Goal: Navigation & Orientation: Find specific page/section

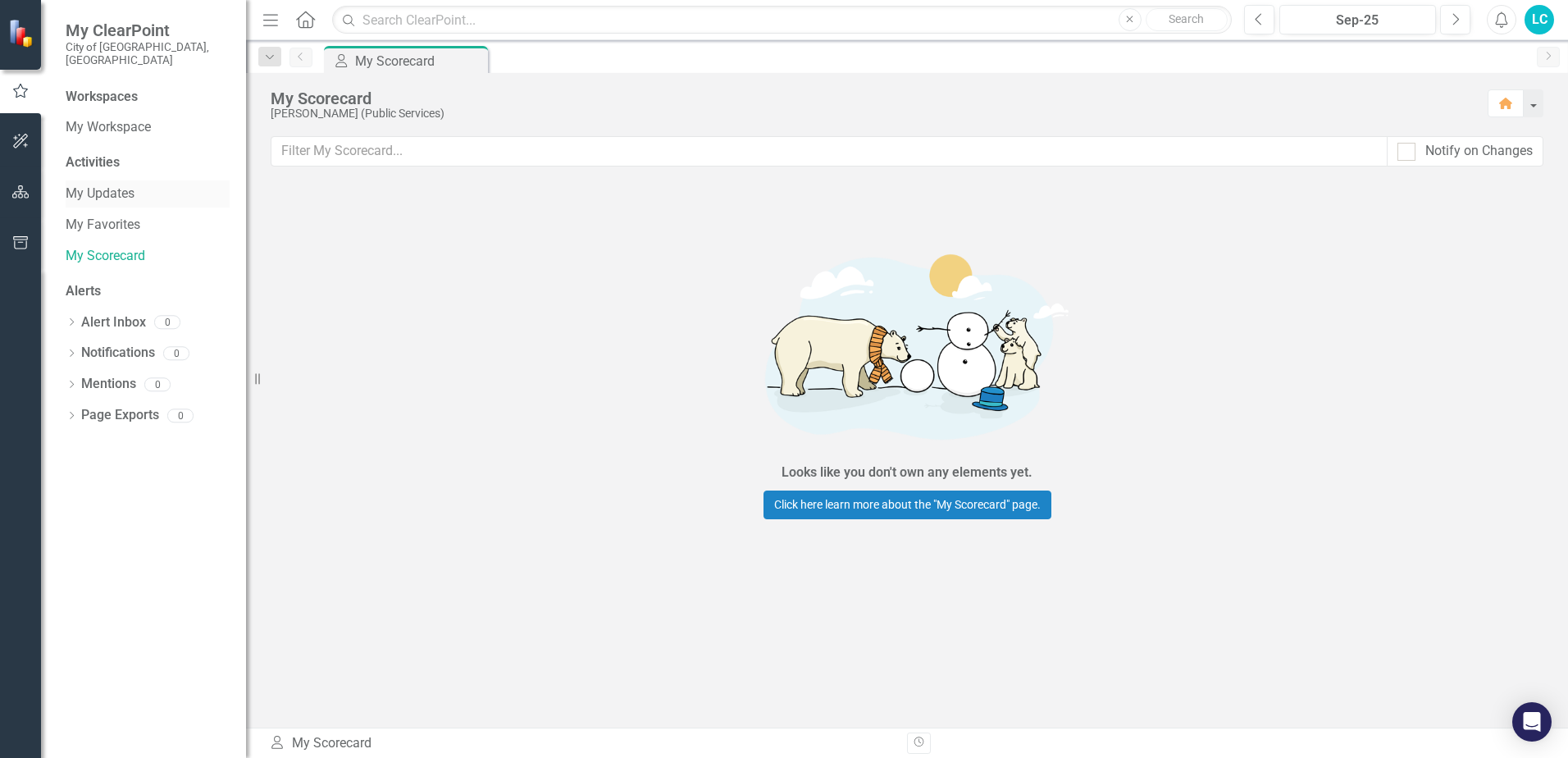
click at [122, 184] on link "My Updates" at bounding box center [147, 194] width 164 height 19
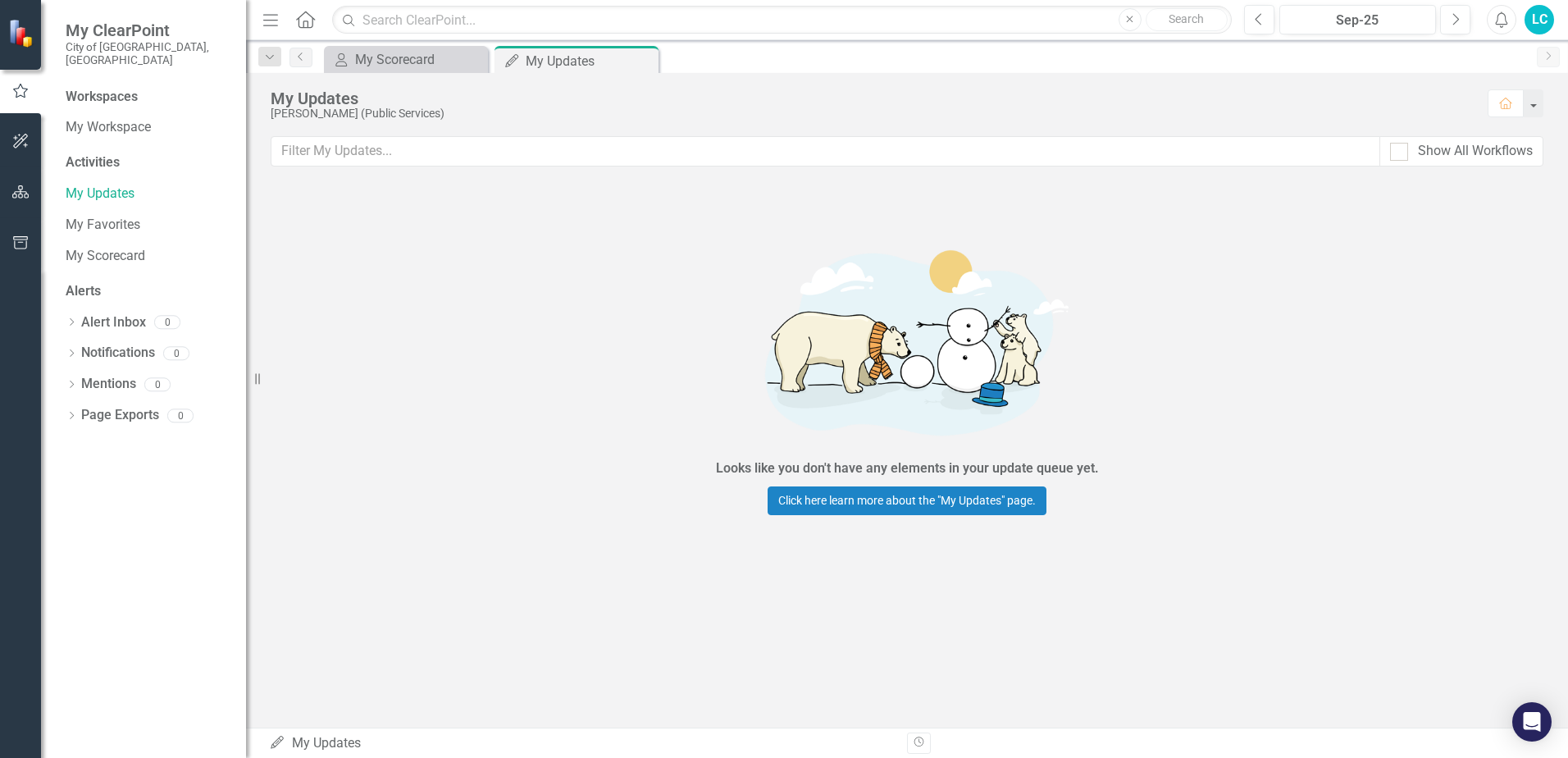
click at [111, 155] on div "Activities" at bounding box center [147, 163] width 164 height 19
click at [111, 154] on div "Activities" at bounding box center [147, 163] width 164 height 19
click at [115, 119] on link "My Workspace" at bounding box center [147, 128] width 164 height 19
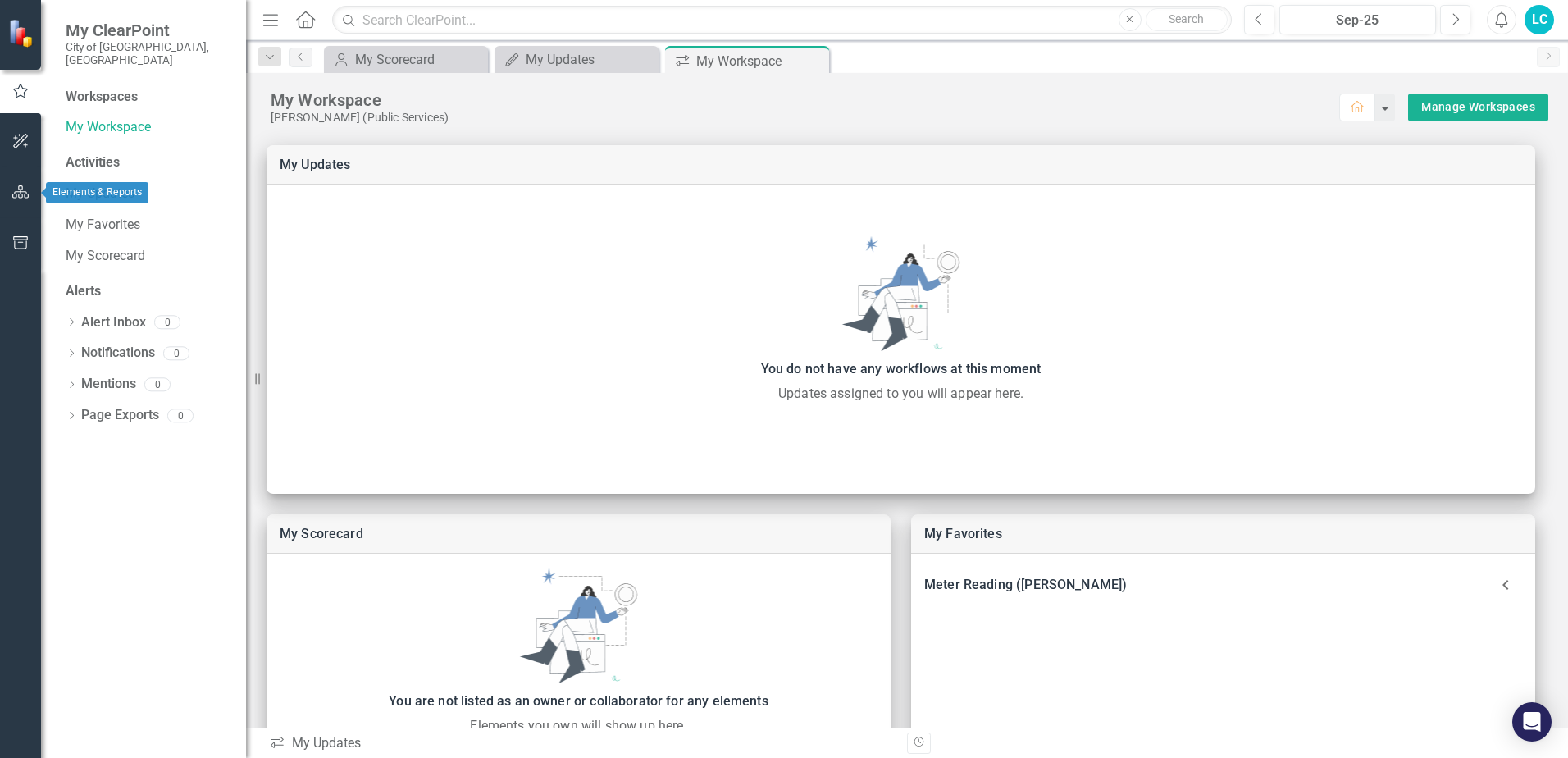
click at [32, 193] on button "button" at bounding box center [21, 193] width 36 height 35
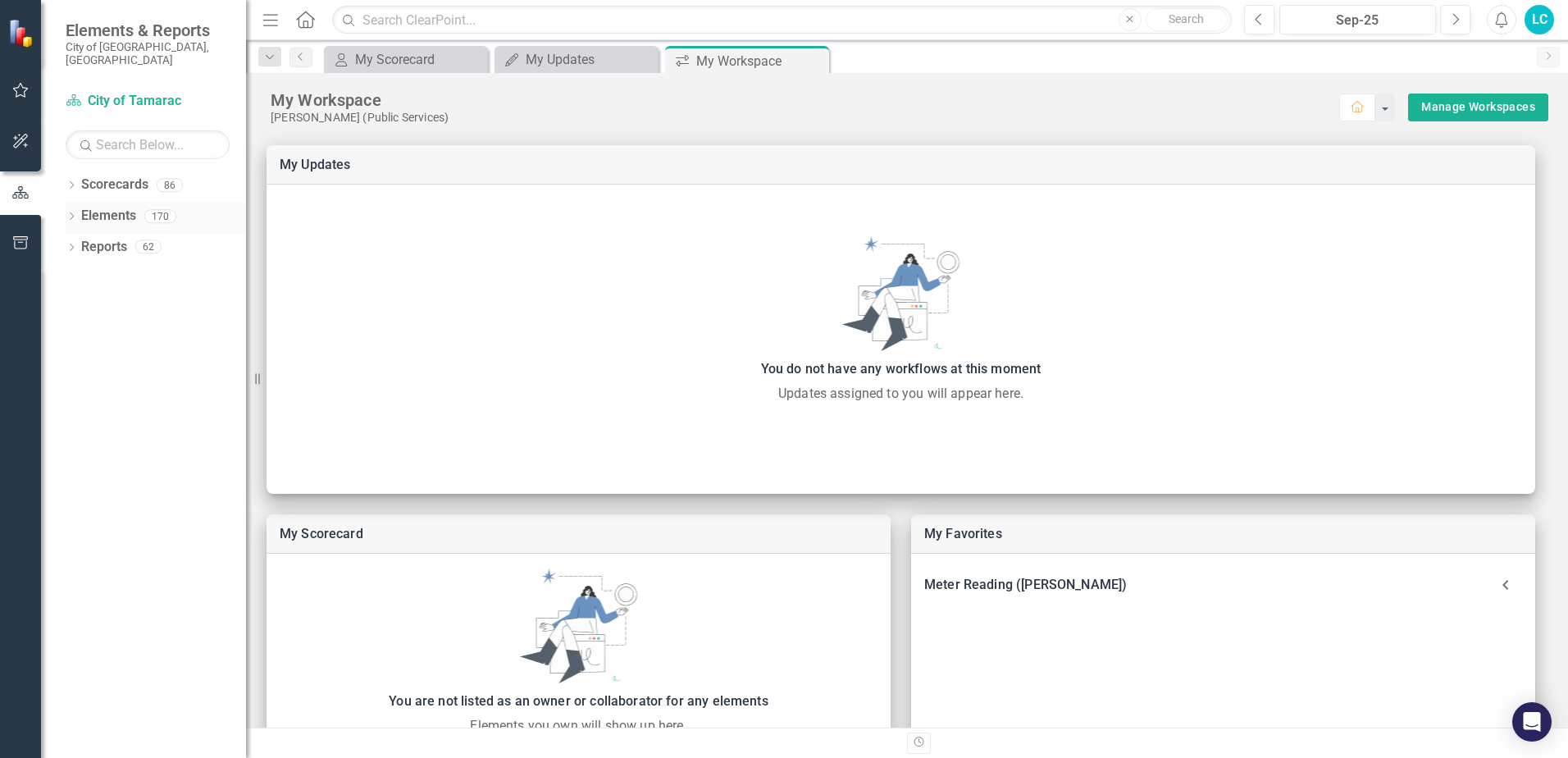
click at [114, 208] on link "Elements" at bounding box center [108, 216] width 55 height 19
click at [171, 178] on div "86" at bounding box center [169, 185] width 26 height 14
click at [116, 92] on link "Scorecard City of Tamarac" at bounding box center [147, 102] width 164 height 19
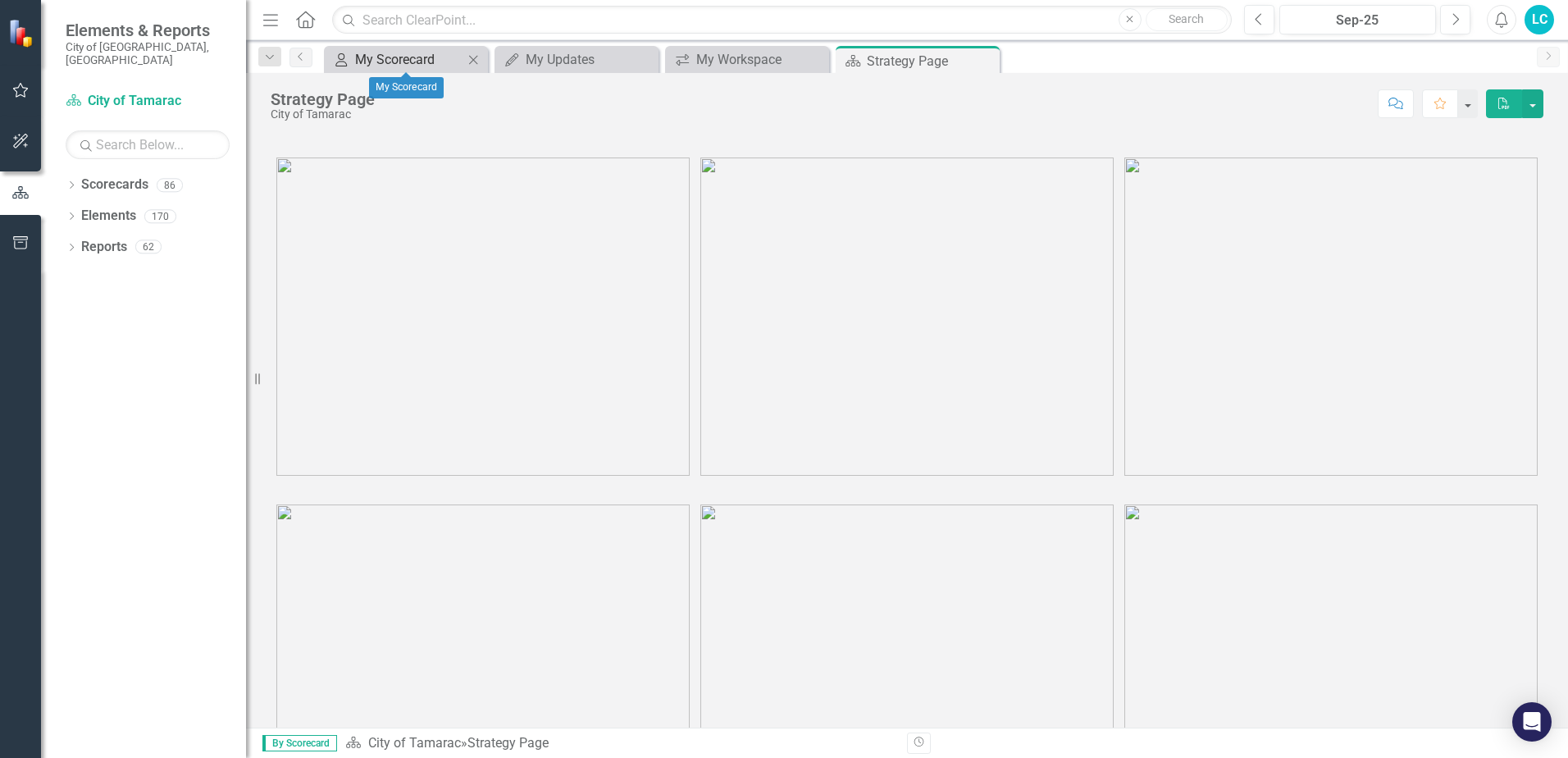
click at [441, 69] on div "My Scorecard" at bounding box center [409, 59] width 108 height 20
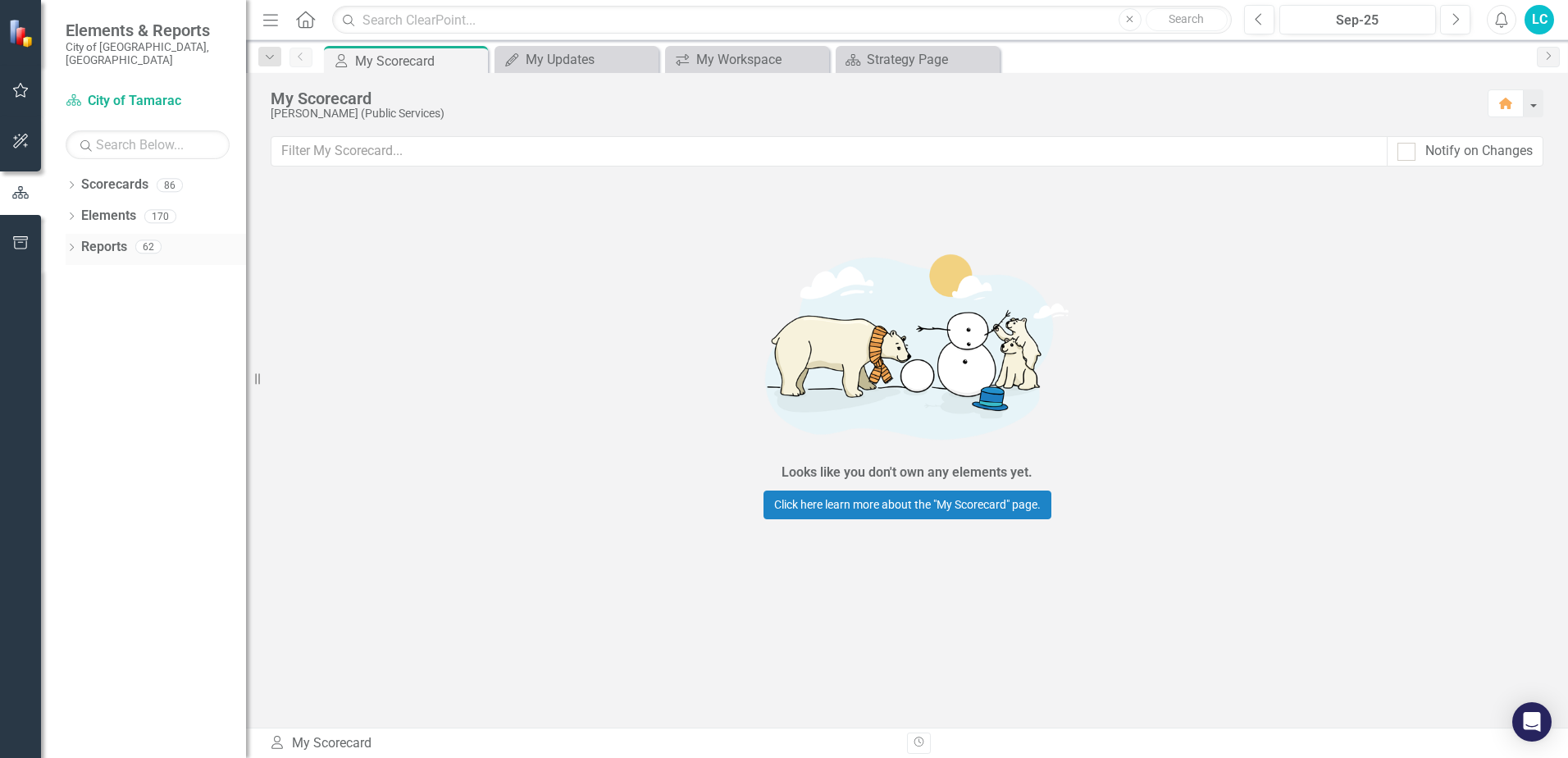
click at [153, 240] on div "62" at bounding box center [148, 247] width 26 height 14
click at [107, 92] on link "Scorecard City of Tamarac" at bounding box center [147, 102] width 164 height 19
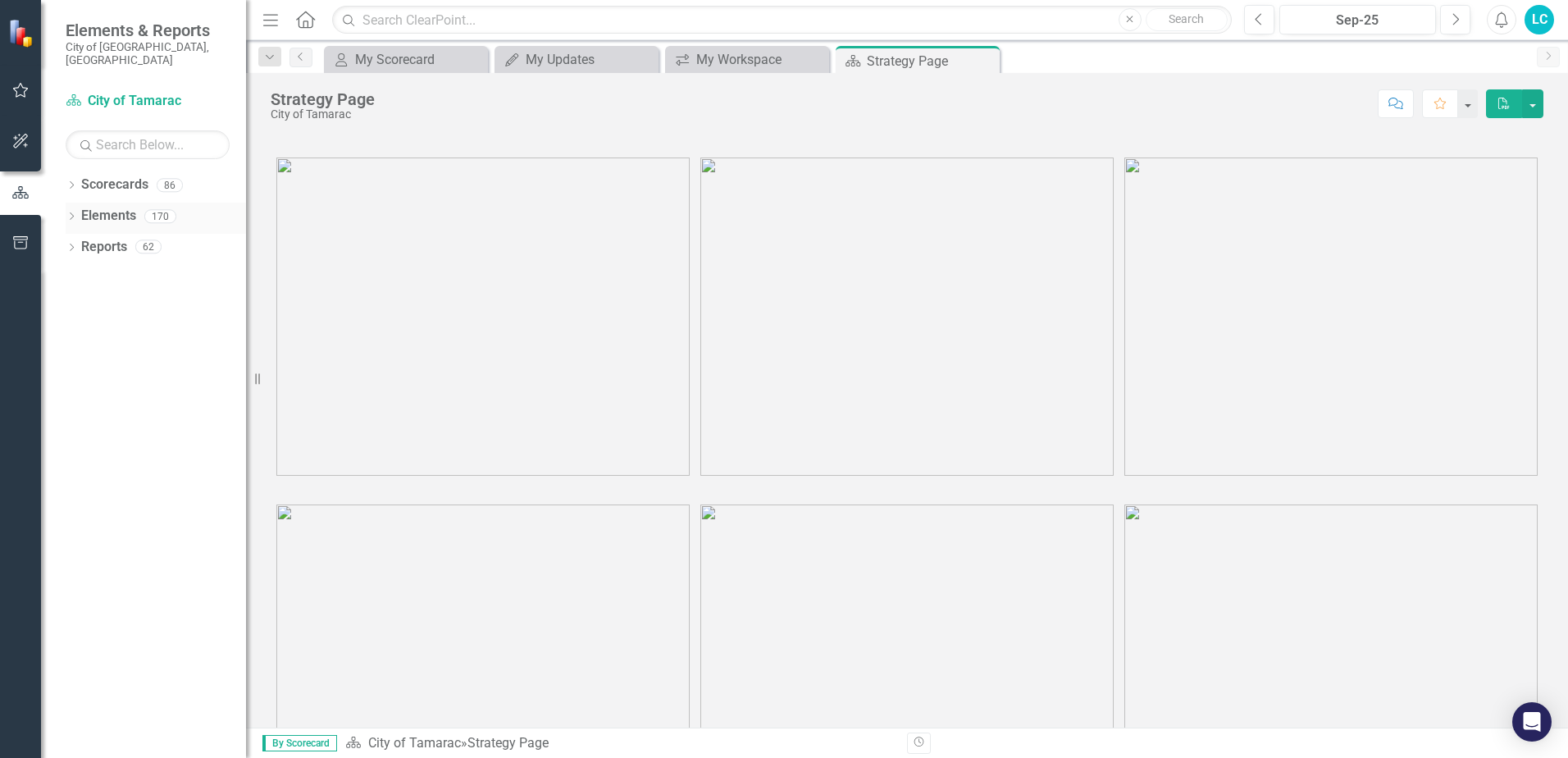
click at [74, 213] on icon "Dropdown" at bounding box center [71, 217] width 12 height 9
click at [74, 210] on icon "Dropdown" at bounding box center [69, 216] width 9 height 12
click at [71, 182] on icon "Dropdown" at bounding box center [71, 186] width 12 height 9
click at [82, 212] on icon at bounding box center [81, 216] width 4 height 9
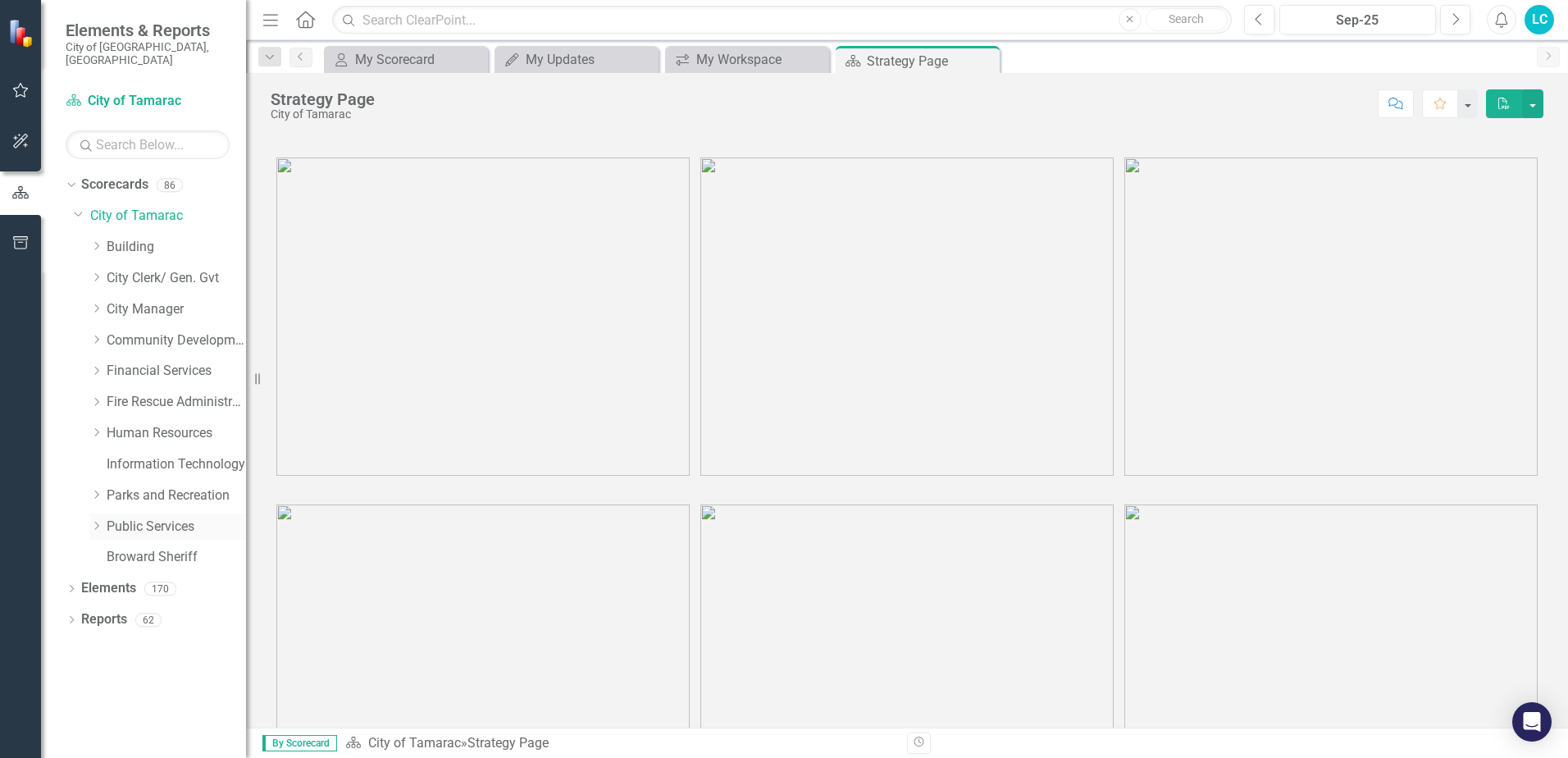
click at [94, 521] on icon "Dropdown" at bounding box center [96, 526] width 12 height 10
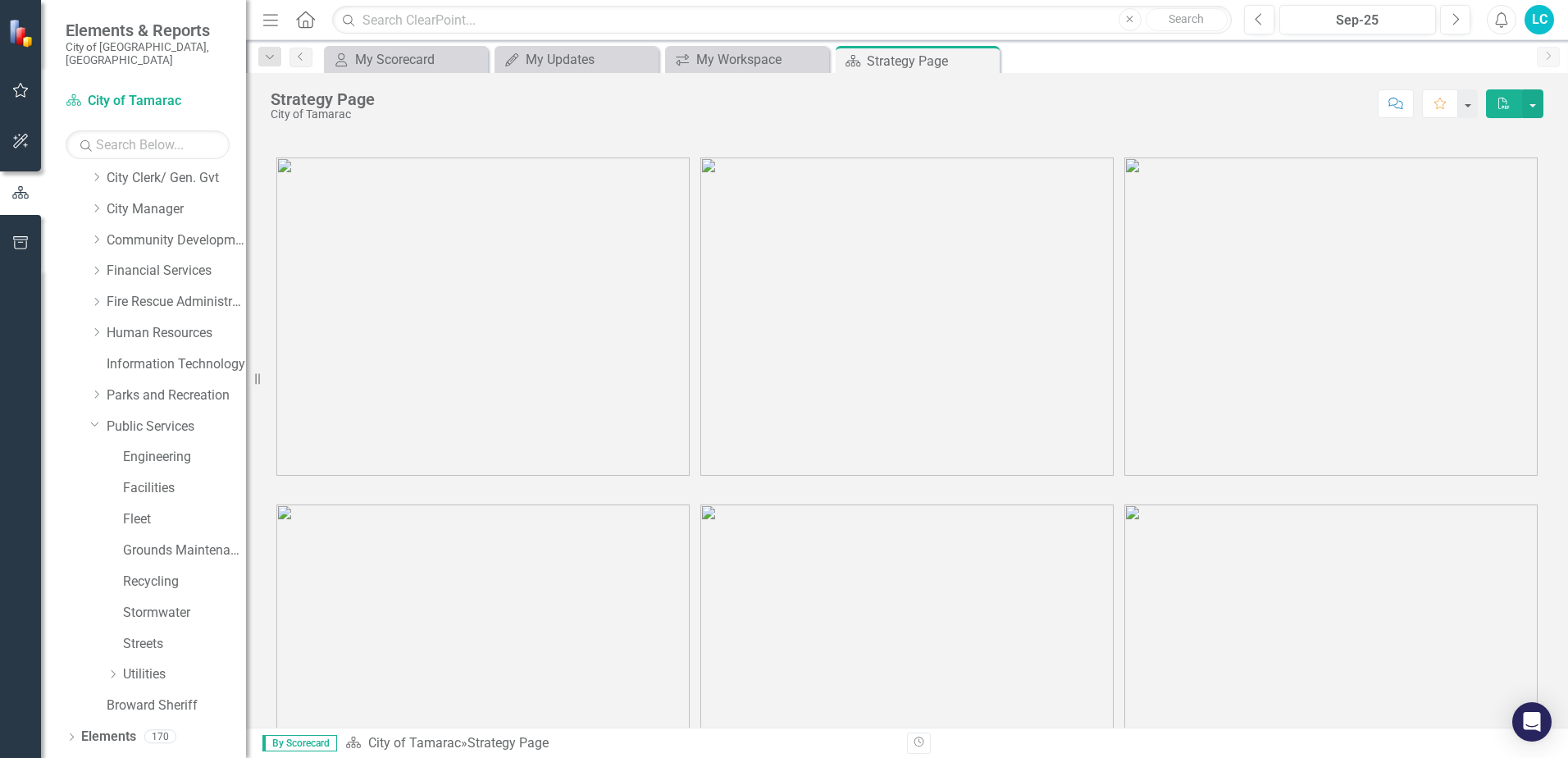
scroll to position [102, 0]
click at [112, 668] on icon "Dropdown" at bounding box center [112, 673] width 12 height 10
click at [199, 726] on link "Water Distribution" at bounding box center [192, 736] width 107 height 19
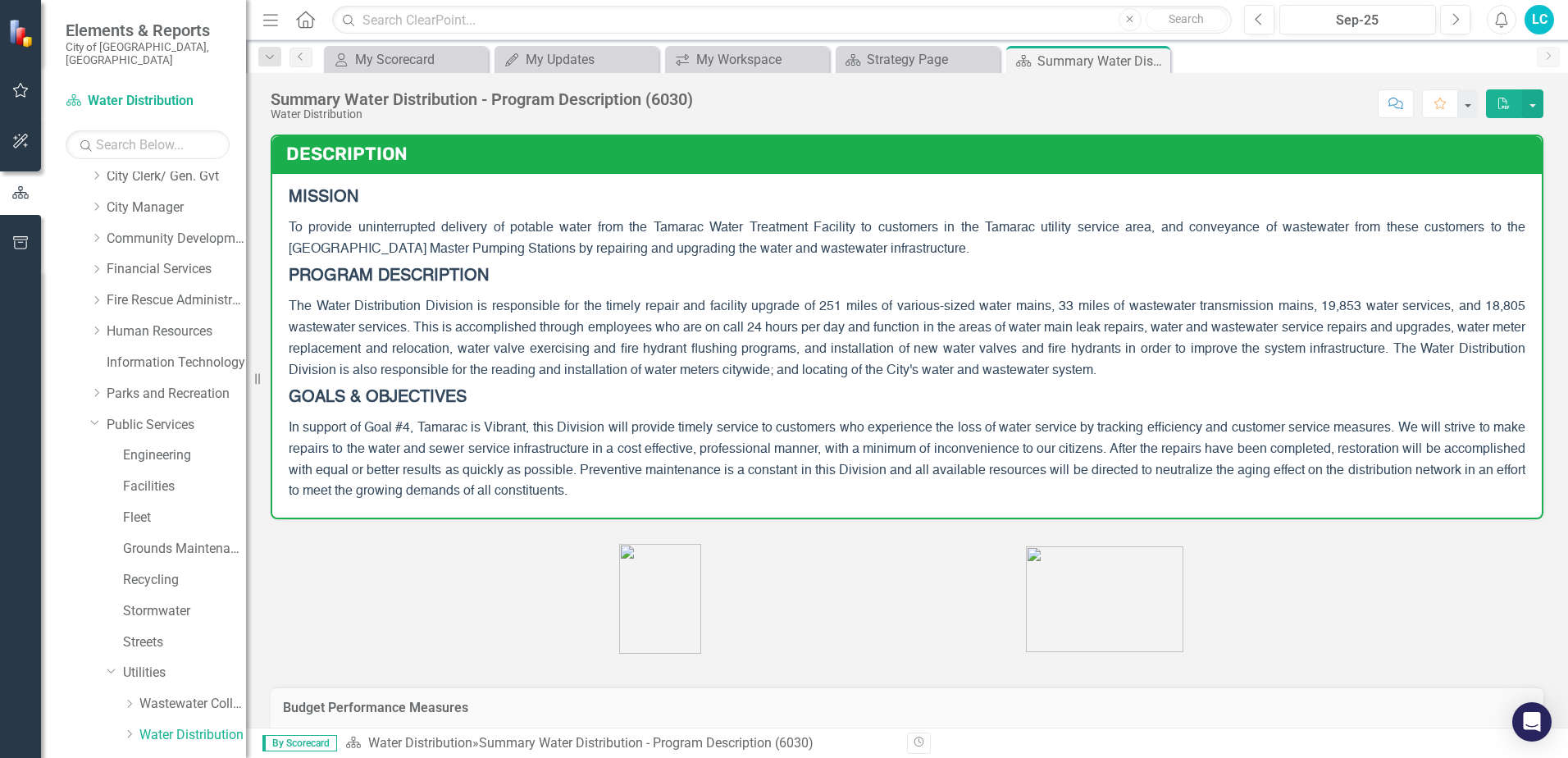
click at [668, 599] on img at bounding box center [659, 599] width 82 height 110
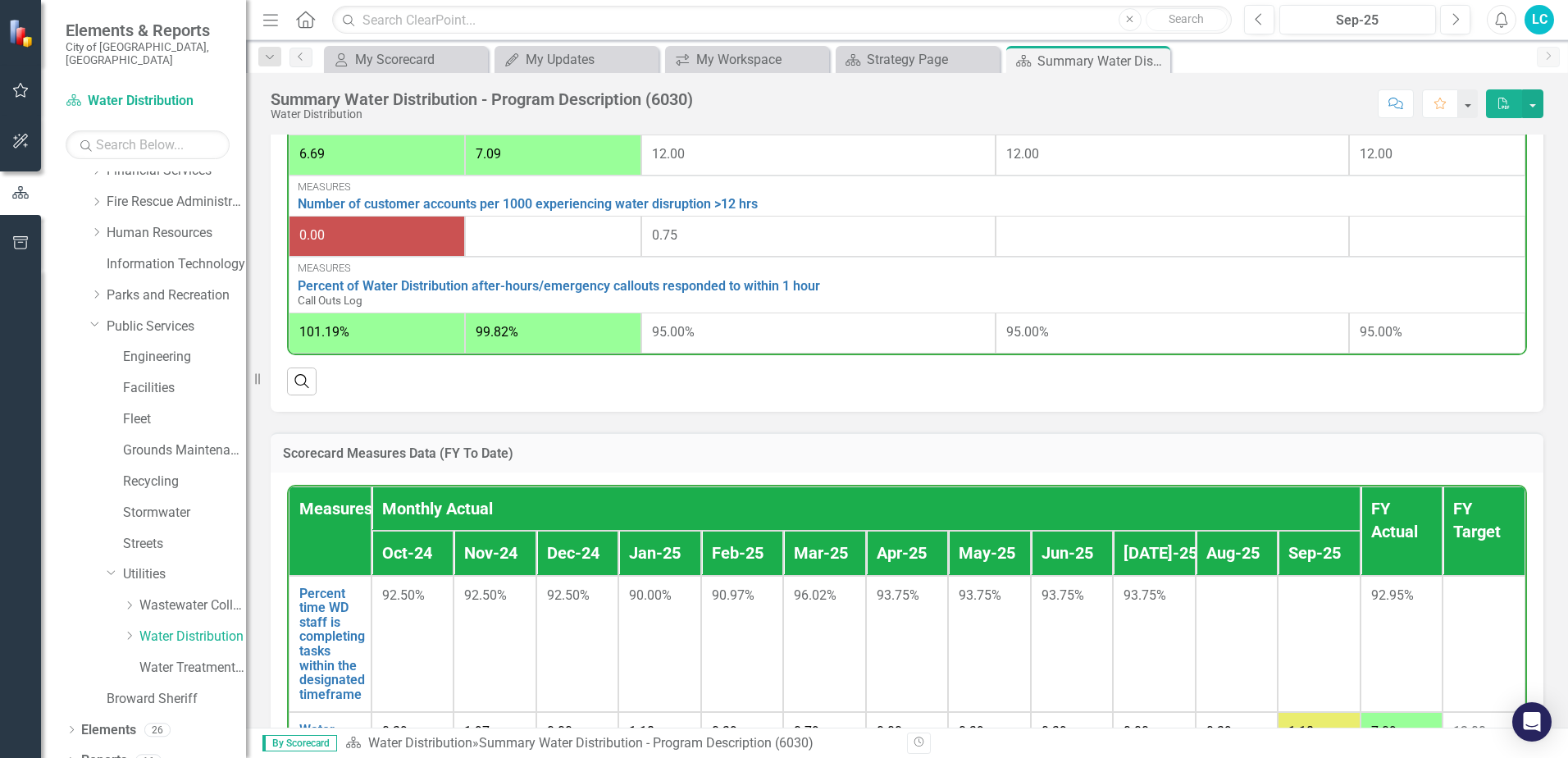
scroll to position [207, 0]
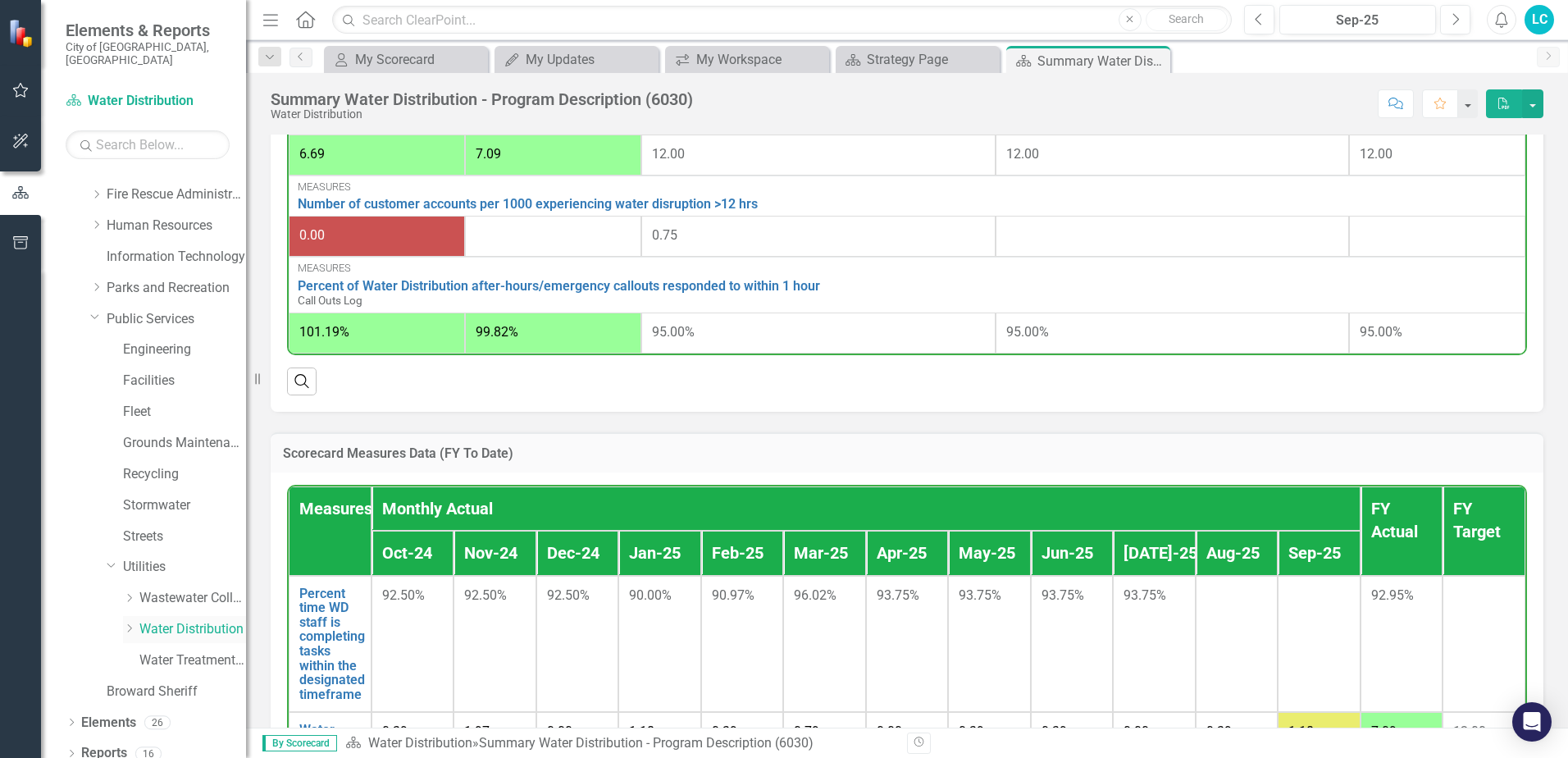
click at [132, 625] on icon at bounding box center [130, 628] width 4 height 9
click at [126, 620] on icon "Dropdown" at bounding box center [128, 626] width 10 height 12
click at [129, 593] on icon "Dropdown" at bounding box center [129, 598] width 12 height 10
click at [129, 589] on icon "Dropdown" at bounding box center [128, 595] width 10 height 12
click at [132, 647] on div "Water Treatment Plant" at bounding box center [168, 662] width 155 height 31
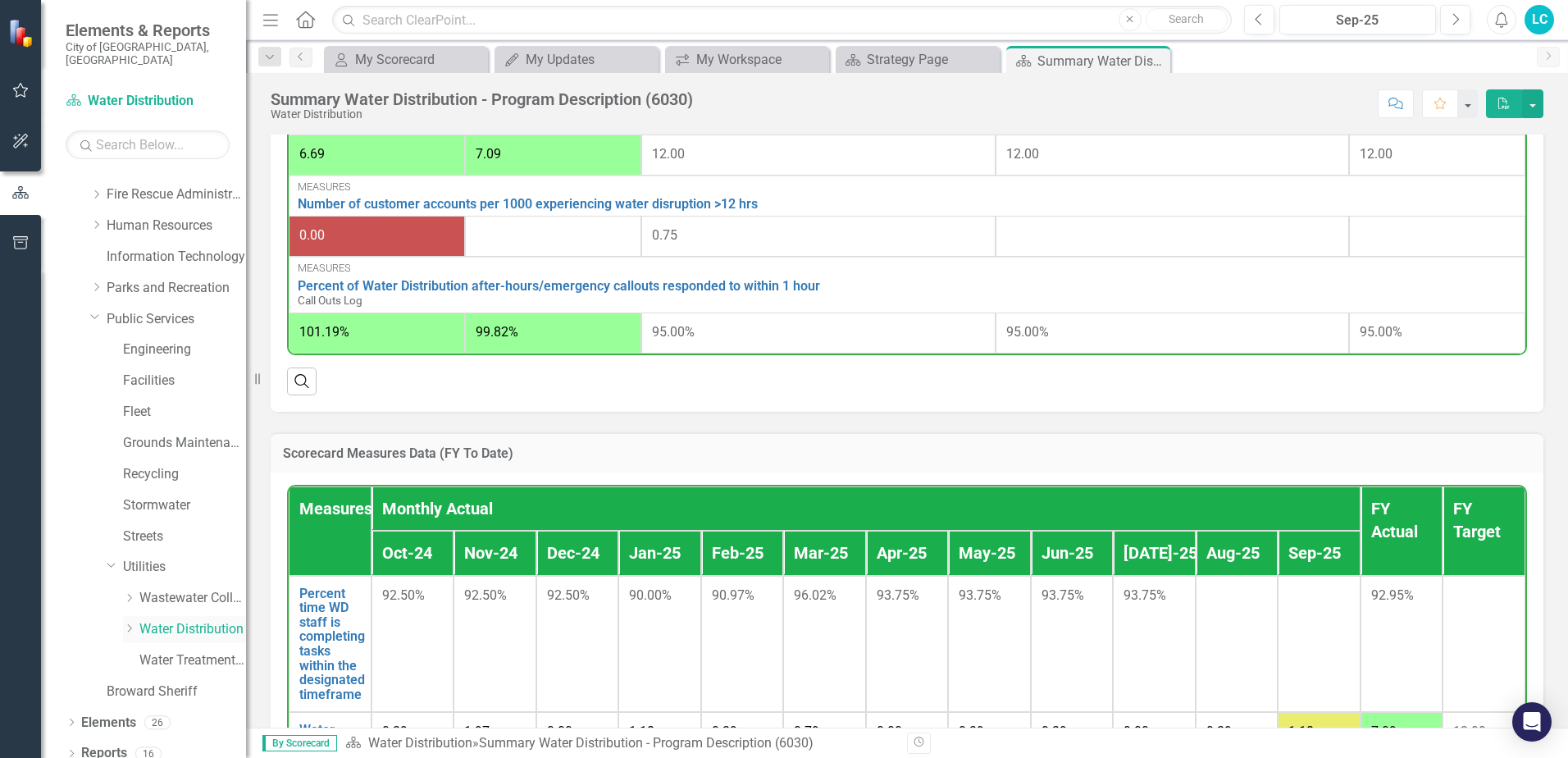
click at [131, 625] on icon at bounding box center [130, 628] width 4 height 9
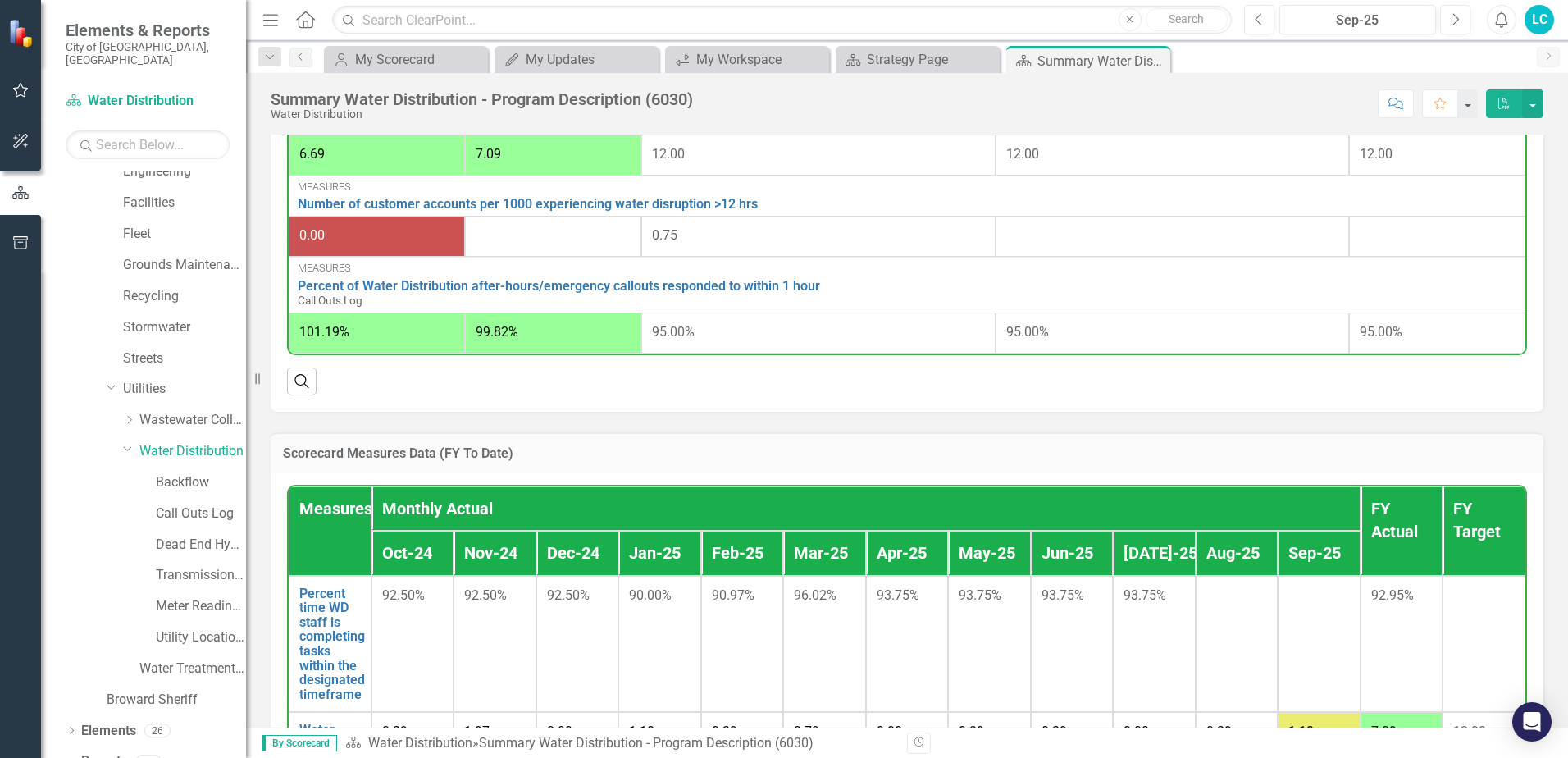
scroll to position [393, 0]
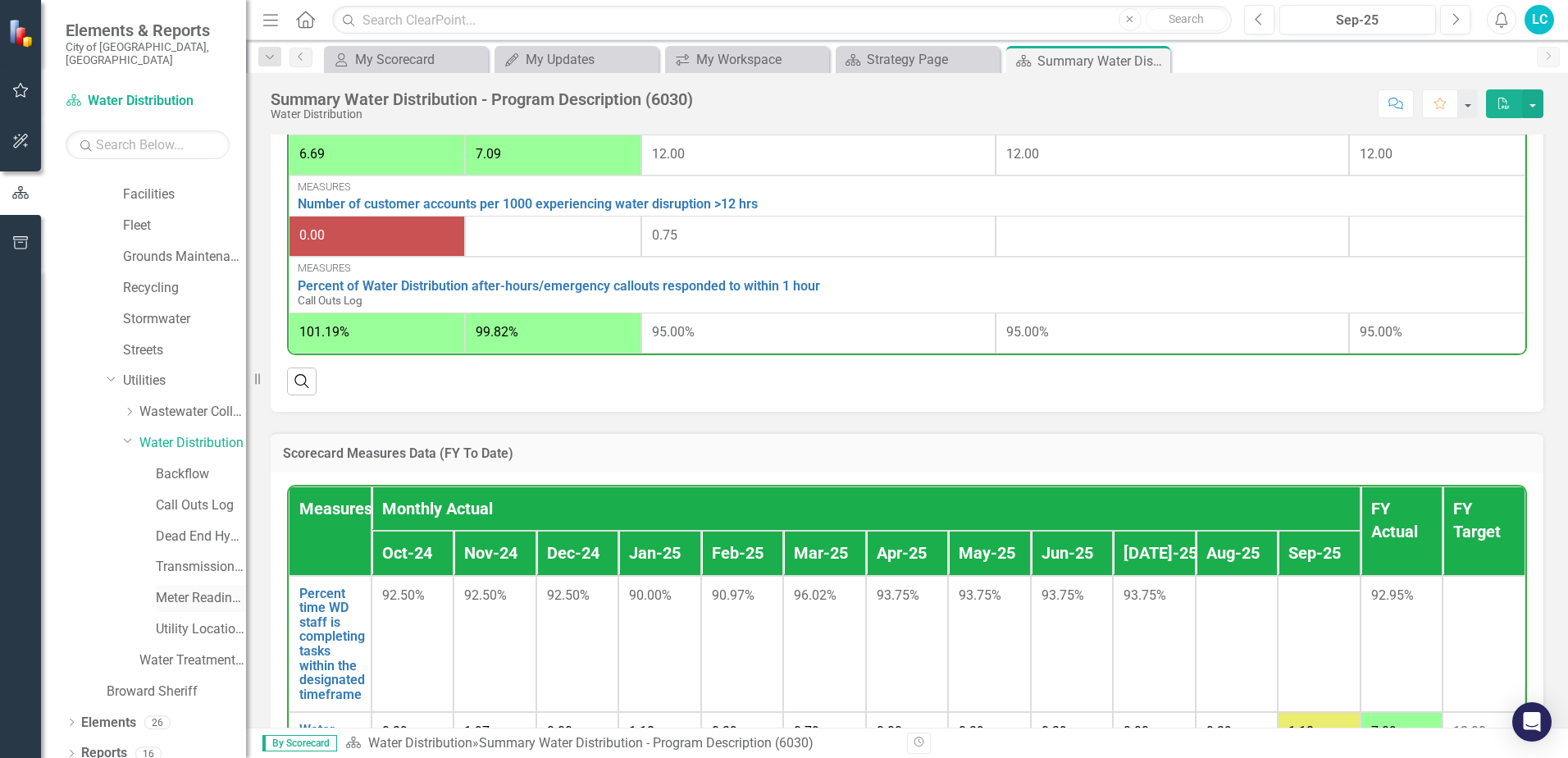
click at [195, 589] on link "Meter Reading ([PERSON_NAME])" at bounding box center [201, 599] width 90 height 19
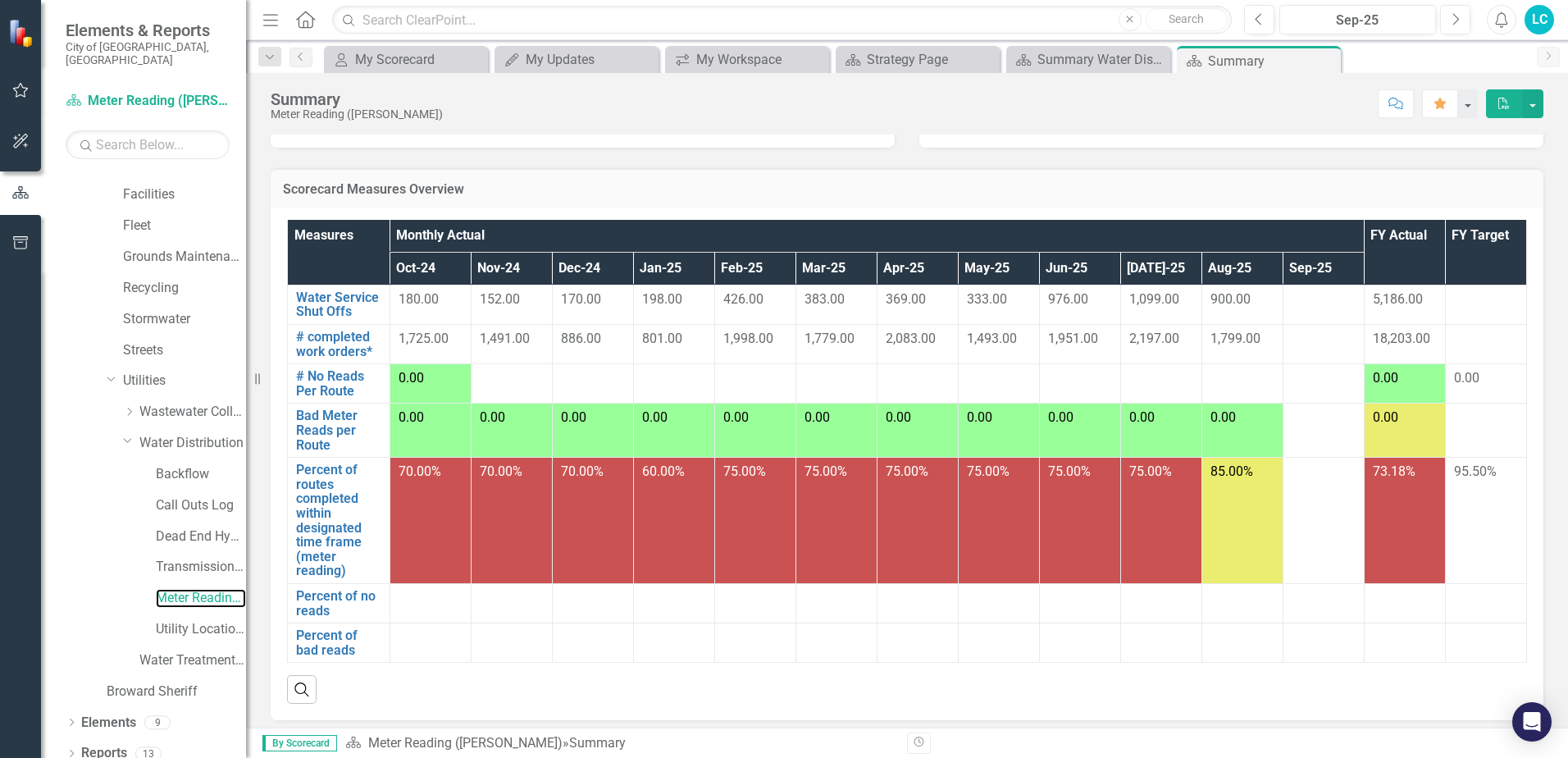
scroll to position [70, 0]
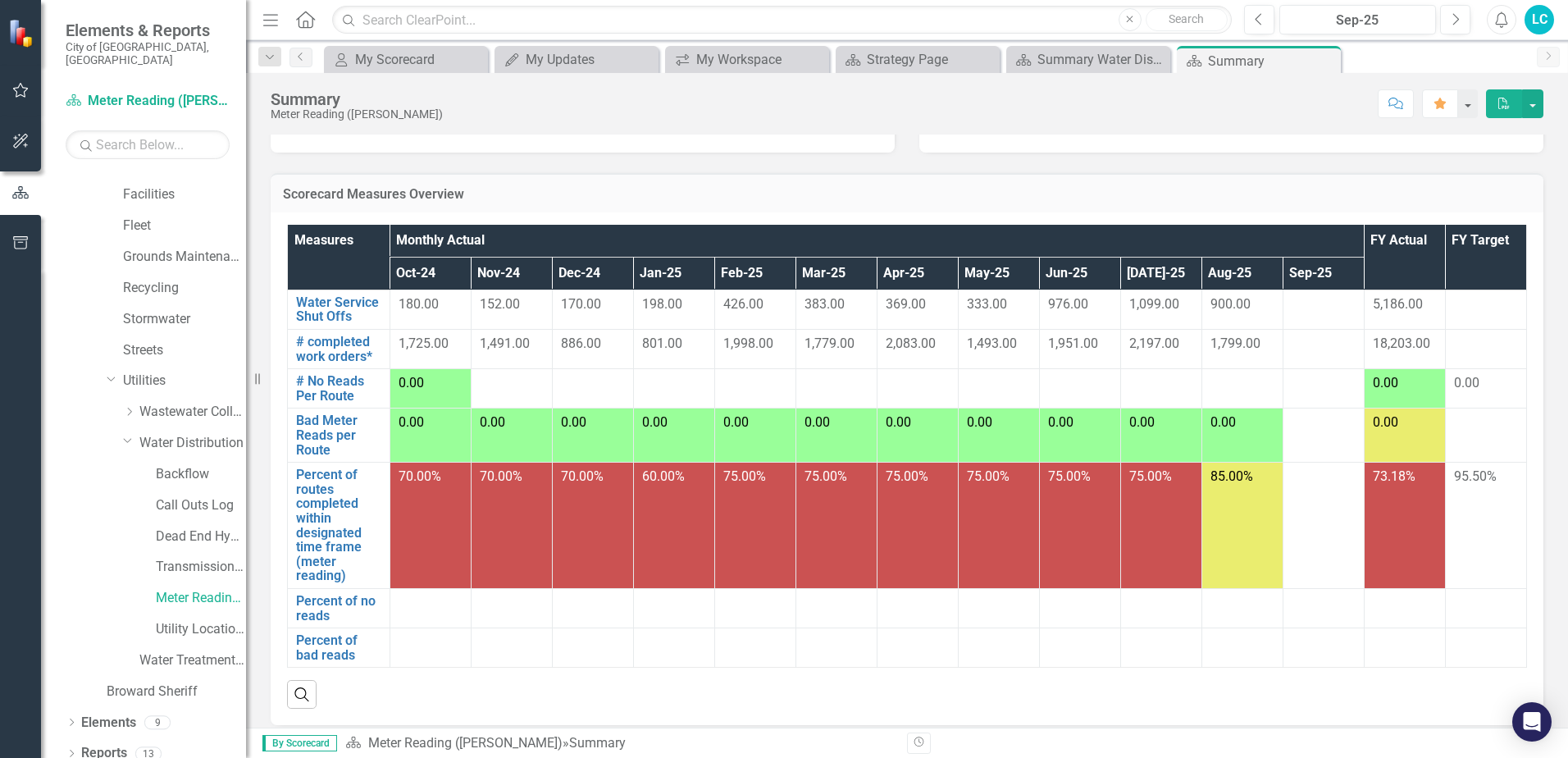
click at [1301, 308] on div at bounding box center [1323, 305] width 64 height 20
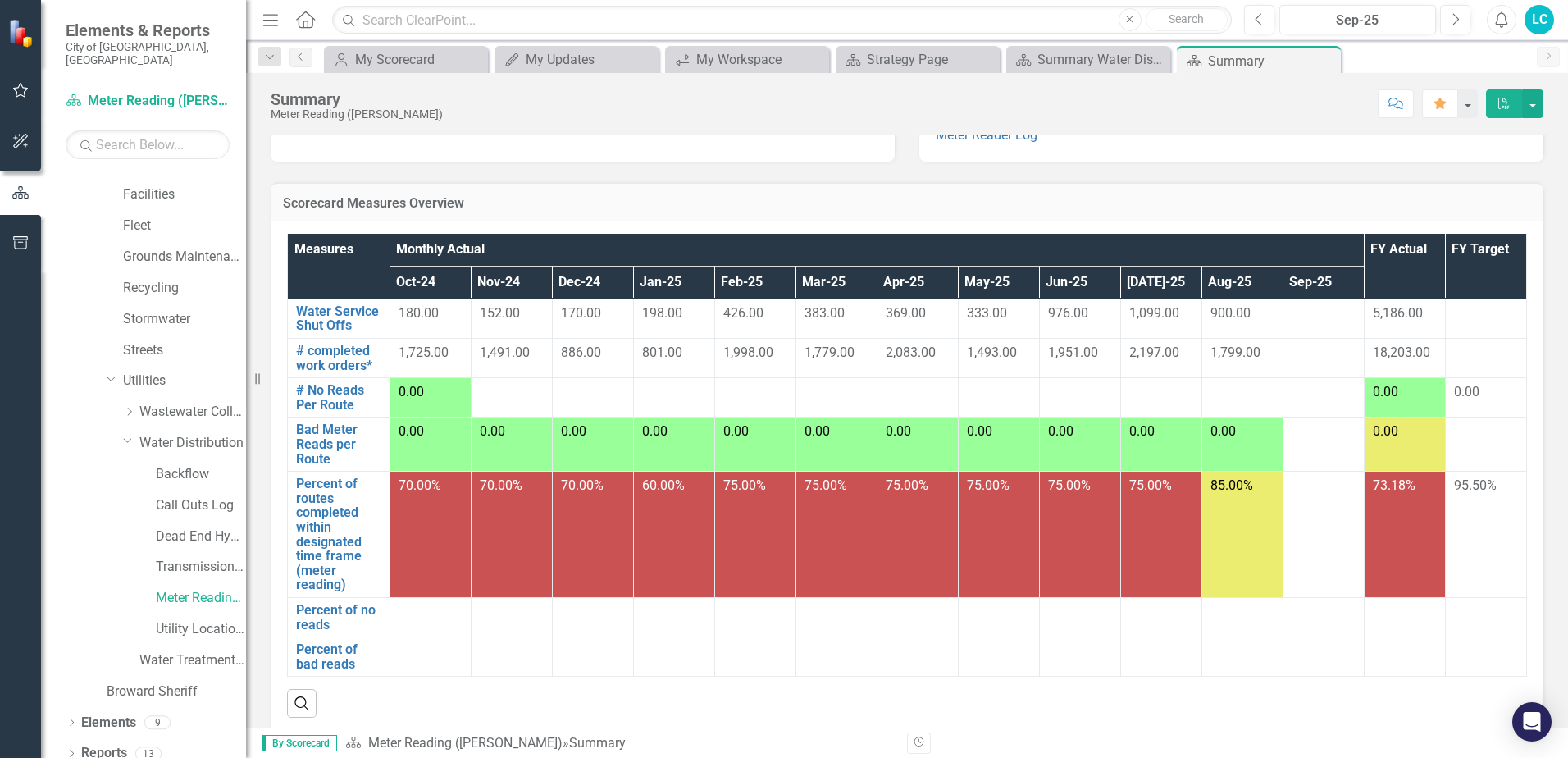
scroll to position [57, 0]
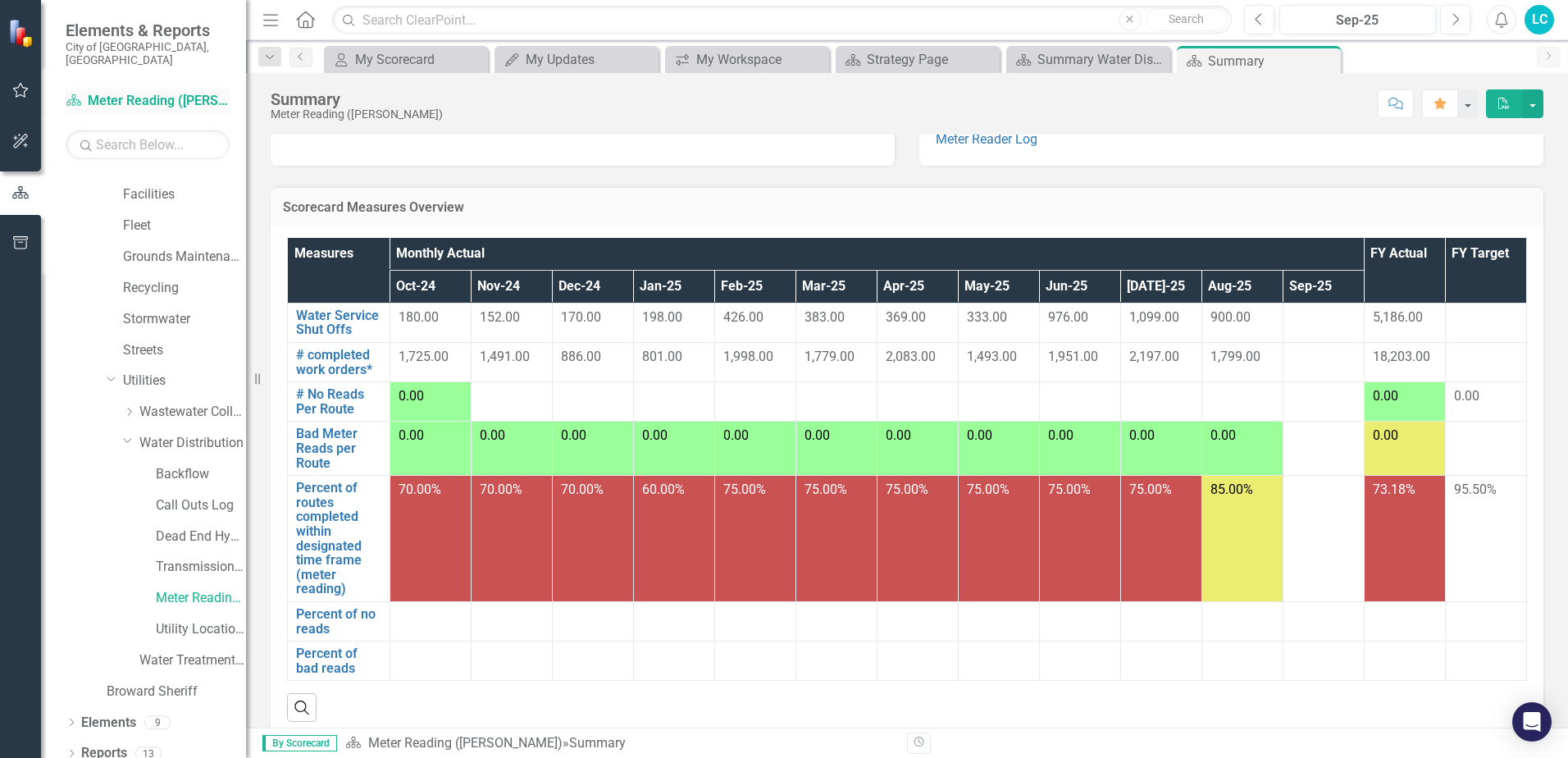
click at [208, 93] on link "Scorecard Meter Reading ([PERSON_NAME])" at bounding box center [147, 102] width 164 height 19
